Goal: Task Accomplishment & Management: Use online tool/utility

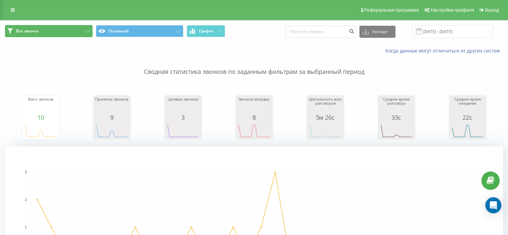
click at [47, 30] on button "Все звонки" at bounding box center [49, 31] width 88 height 12
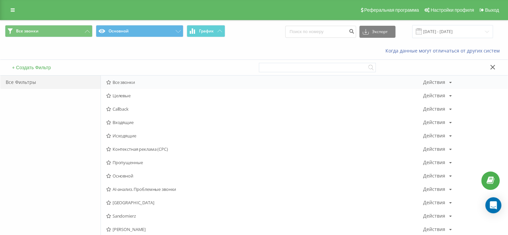
click at [122, 83] on span "Все звонки" at bounding box center [264, 82] width 317 height 5
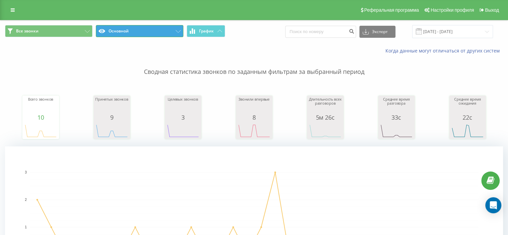
click at [171, 30] on button "Основной" at bounding box center [140, 31] width 88 height 12
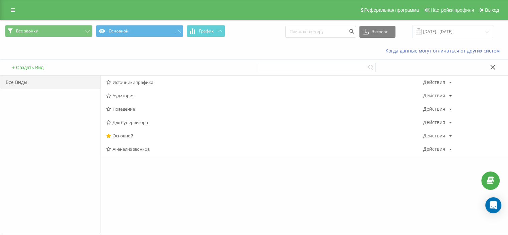
click at [247, 32] on span "Все звонки Основной График" at bounding box center [127, 31] width 244 height 13
click at [491, 66] on icon at bounding box center [493, 67] width 5 height 5
